Goal: Use online tool/utility: Utilize a website feature to perform a specific function

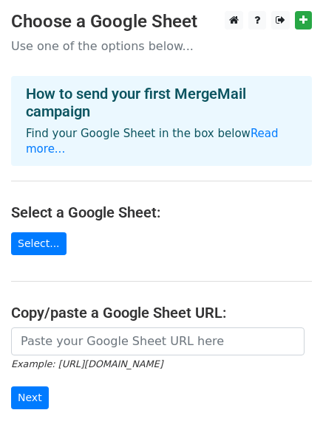
scroll to position [74, 0]
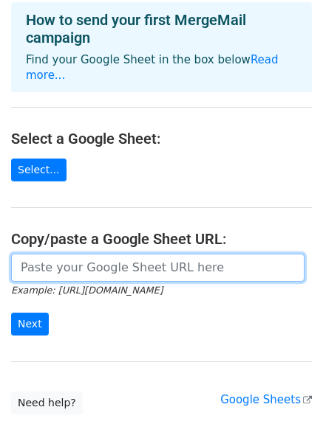
click at [51, 254] on input "url" at bounding box center [157, 268] width 293 height 28
paste input "[URL][DOMAIN_NAME]"
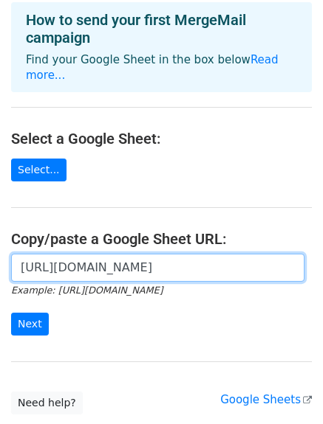
scroll to position [0, 317]
type input "https://docs.google.com/spreadsheets/d/1fj7phvUBGlGJYdzcV9o_Y2z09t4NmRvOWBjZfis…"
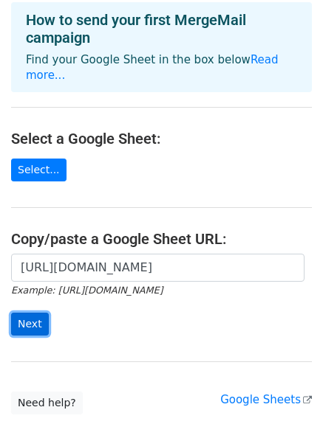
click at [28, 313] on input "Next" at bounding box center [30, 324] width 38 height 23
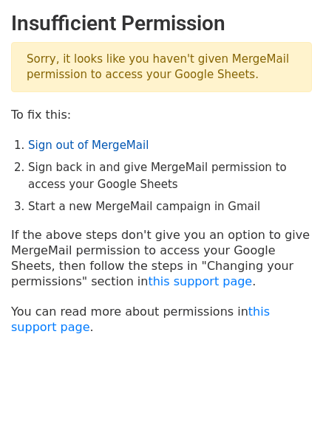
click at [84, 145] on link "Sign out of MergeMail" at bounding box center [88, 145] width 120 height 13
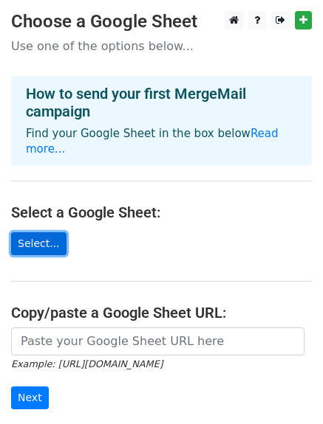
click at [41, 234] on link "Select..." at bounding box center [38, 244] width 55 height 23
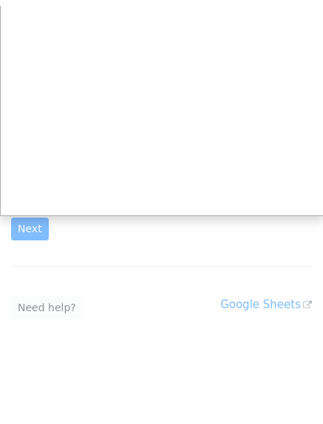
scroll to position [164, 0]
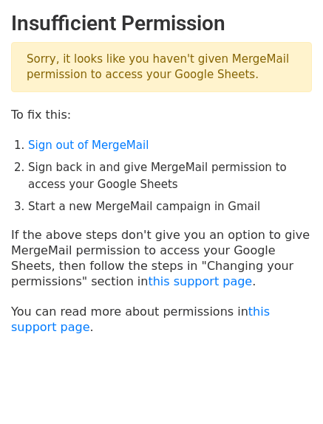
scroll to position [42, 0]
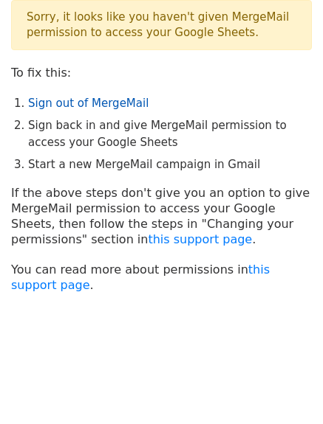
click at [78, 103] on link "Sign out of MergeMail" at bounding box center [88, 103] width 120 height 13
